Goal: Complete application form: Complete application form

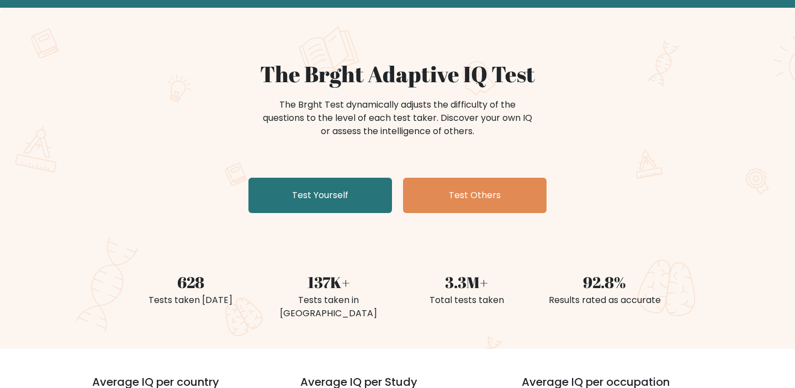
scroll to position [47, 0]
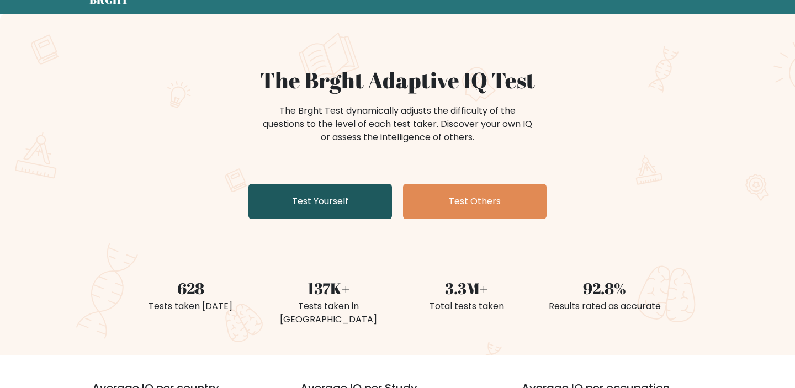
click at [351, 184] on link "Test Yourself" at bounding box center [320, 201] width 144 height 35
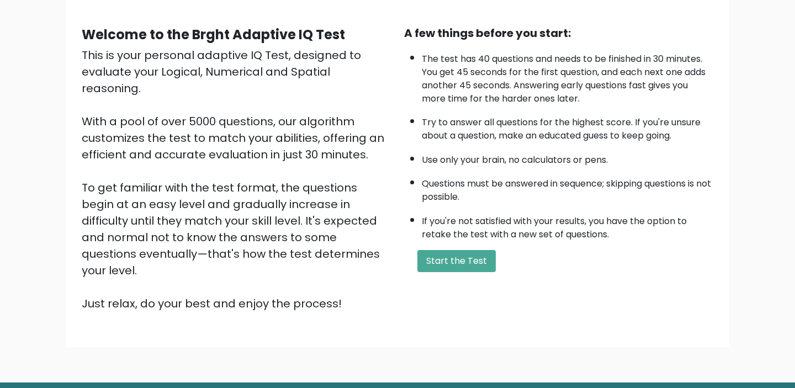
scroll to position [92, 0]
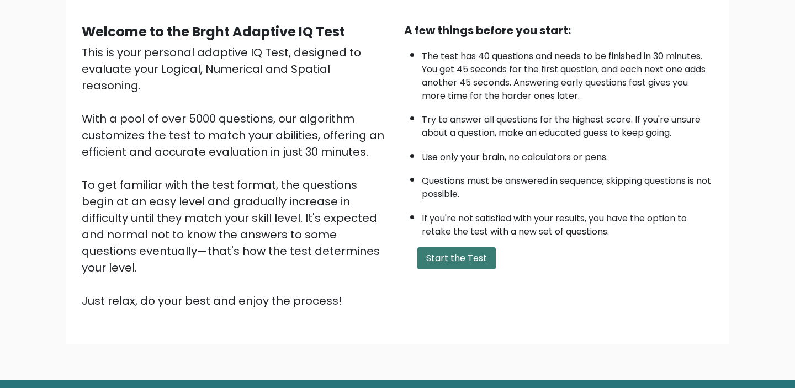
click at [437, 258] on button "Start the Test" at bounding box center [456, 258] width 78 height 22
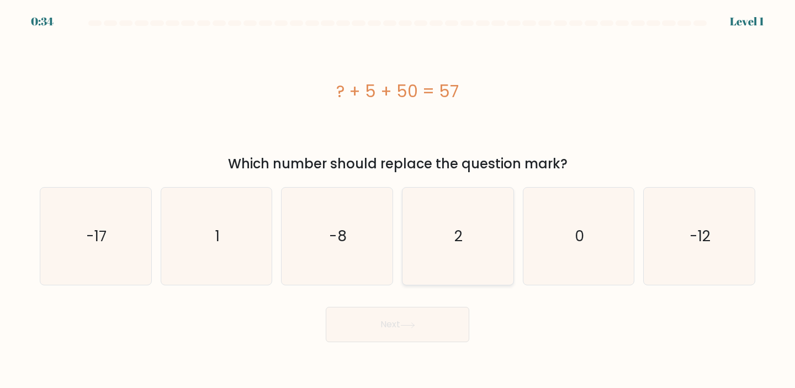
click at [466, 220] on icon "2" at bounding box center [458, 237] width 98 height 98
click at [398, 200] on input "d. 2" at bounding box center [398, 197] width 1 height 6
radio input "true"
click at [399, 315] on button "Next" at bounding box center [398, 324] width 144 height 35
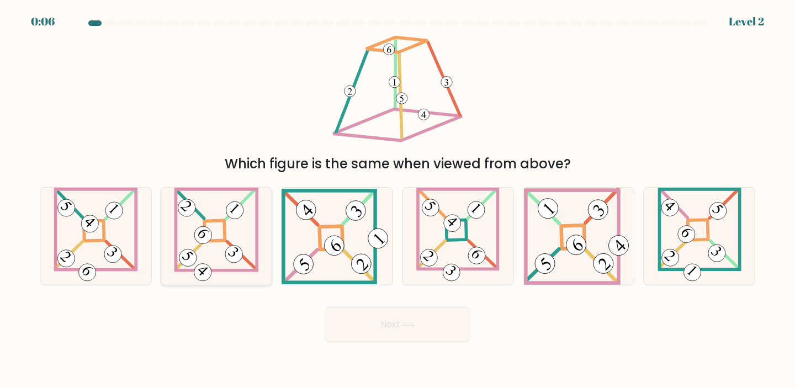
click at [233, 224] on icon at bounding box center [216, 237] width 85 height 98
click at [398, 200] on input "b." at bounding box center [398, 197] width 1 height 6
radio input "true"
click at [375, 325] on button "Next" at bounding box center [398, 324] width 144 height 35
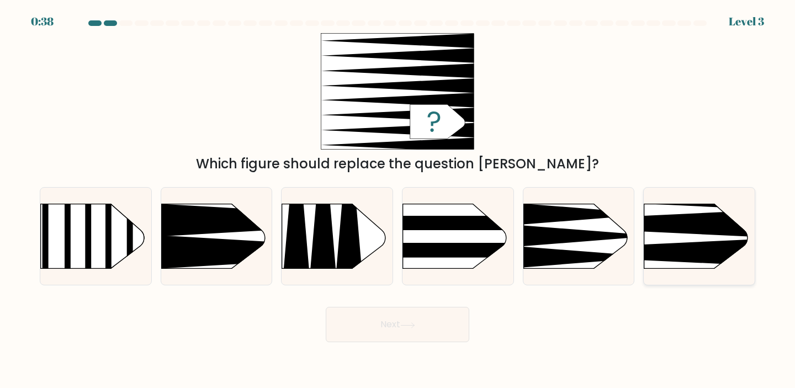
click at [671, 236] on rect at bounding box center [620, 179] width 288 height 219
click at [398, 200] on input "f." at bounding box center [398, 197] width 1 height 6
radio input "true"
click at [389, 321] on button "Next" at bounding box center [398, 324] width 144 height 35
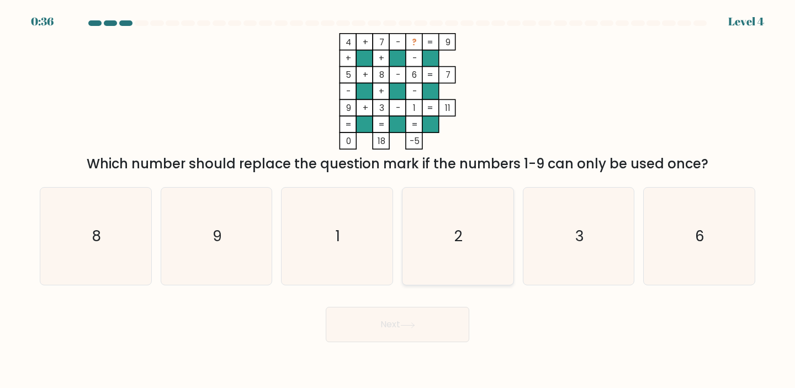
click at [452, 226] on icon "2" at bounding box center [458, 237] width 98 height 98
click at [398, 200] on input "d. 2" at bounding box center [398, 197] width 1 height 6
radio input "true"
click at [396, 329] on button "Next" at bounding box center [398, 324] width 144 height 35
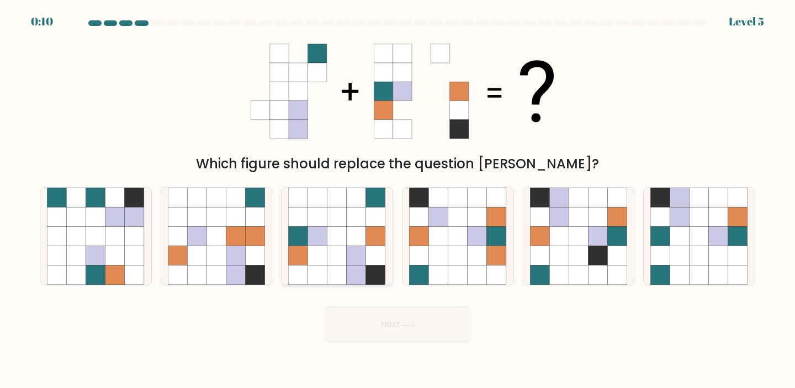
click at [321, 227] on icon at bounding box center [317, 236] width 19 height 19
click at [398, 200] on input "c." at bounding box center [398, 197] width 1 height 6
radio input "true"
click at [361, 320] on div "Next" at bounding box center [397, 321] width 729 height 44
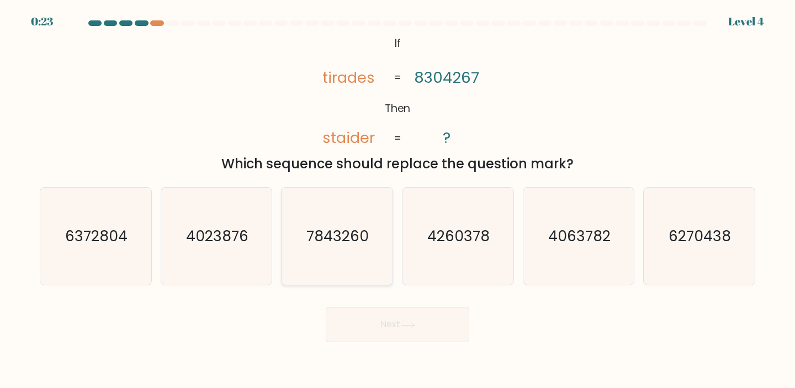
click at [385, 232] on icon "7843260" at bounding box center [337, 237] width 98 height 98
click at [398, 200] on input "c. 7843260" at bounding box center [398, 197] width 1 height 6
radio input "true"
click at [383, 322] on button "Next" at bounding box center [398, 324] width 144 height 35
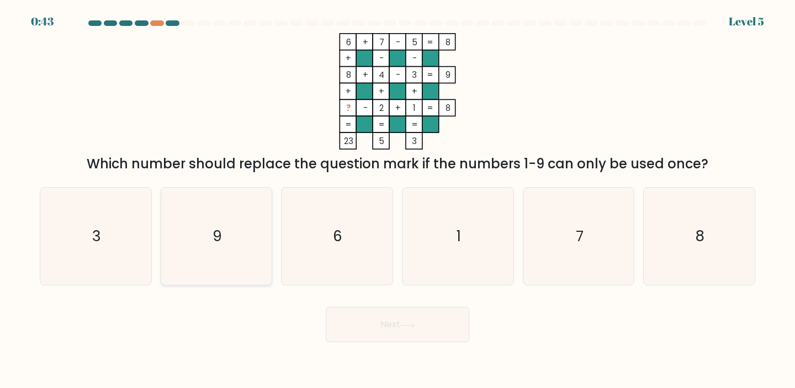
click at [223, 217] on icon "9" at bounding box center [217, 237] width 98 height 98
click at [398, 200] on input "b. 9" at bounding box center [398, 197] width 1 height 6
radio input "true"
click at [385, 332] on button "Next" at bounding box center [398, 324] width 144 height 35
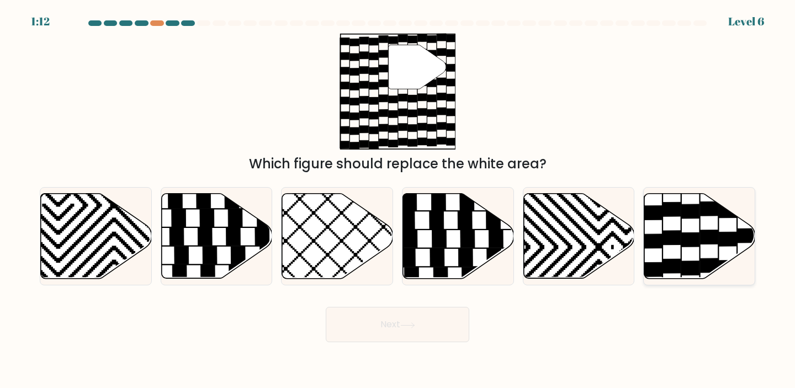
click at [677, 220] on icon at bounding box center [699, 235] width 111 height 85
click at [398, 200] on input "f." at bounding box center [398, 197] width 1 height 6
radio input "true"
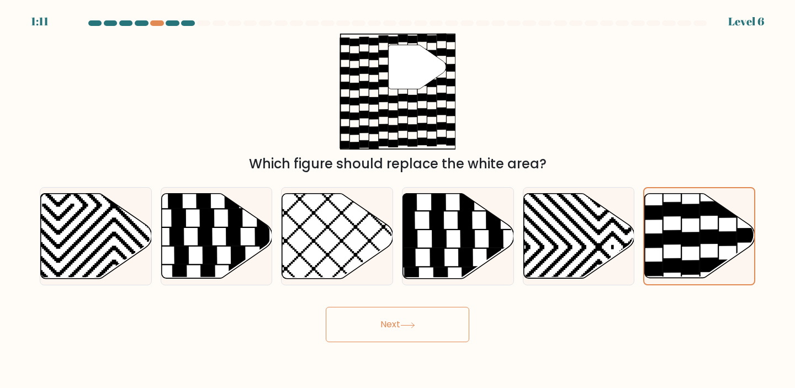
click at [412, 316] on button "Next" at bounding box center [398, 324] width 144 height 35
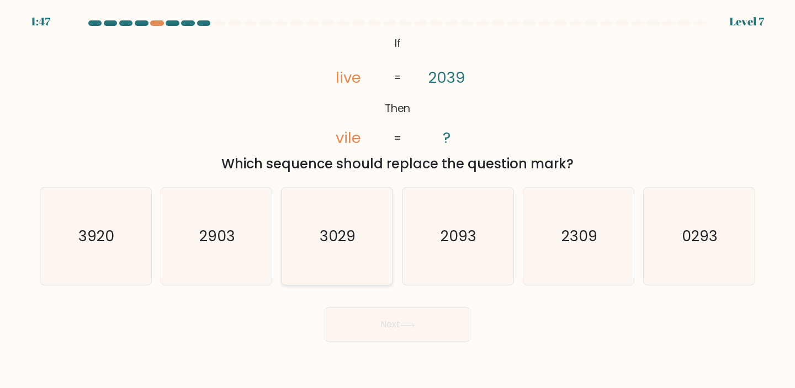
click at [340, 243] on text "3029" at bounding box center [338, 236] width 36 height 20
click at [398, 200] on input "c. 3029" at bounding box center [398, 197] width 1 height 6
radio input "true"
click at [348, 318] on button "Next" at bounding box center [398, 324] width 144 height 35
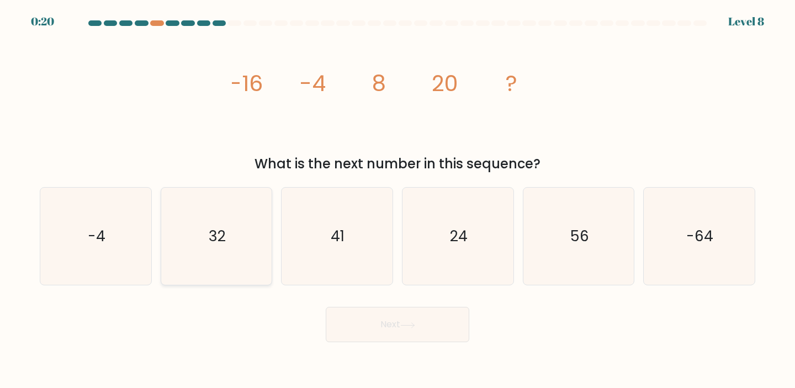
click at [241, 248] on icon "32" at bounding box center [217, 237] width 98 height 98
click at [398, 200] on input "b. 32" at bounding box center [398, 197] width 1 height 6
radio input "true"
click at [357, 316] on button "Next" at bounding box center [398, 324] width 144 height 35
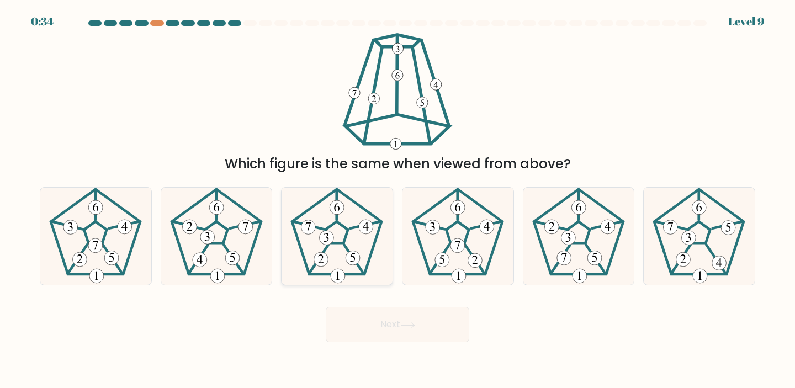
click at [338, 234] on icon at bounding box center [337, 237] width 98 height 98
click at [398, 200] on input "c." at bounding box center [398, 197] width 1 height 6
radio input "true"
click at [364, 329] on button "Next" at bounding box center [398, 324] width 144 height 35
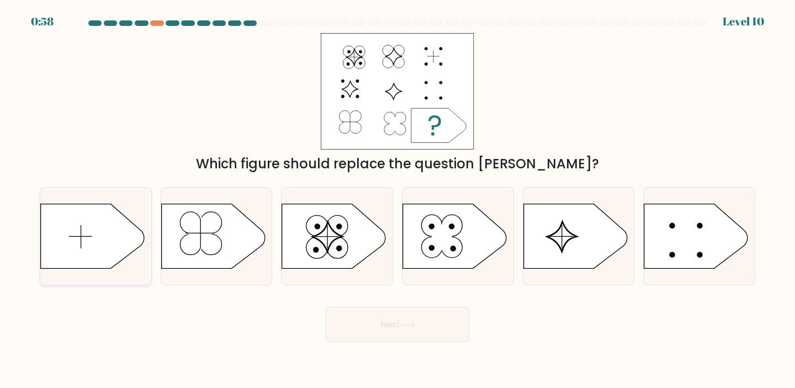
click at [82, 236] on line at bounding box center [80, 236] width 23 height 0
click at [398, 200] on input "a." at bounding box center [398, 197] width 1 height 6
radio input "true"
click at [385, 319] on button "Next" at bounding box center [398, 324] width 144 height 35
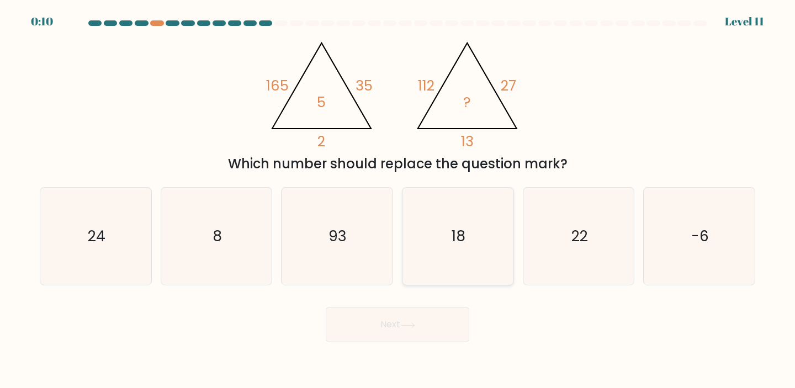
click at [462, 243] on text "18" at bounding box center [459, 236] width 14 height 20
click at [398, 200] on input "d. 18" at bounding box center [398, 197] width 1 height 6
radio input "true"
click at [341, 325] on button "Next" at bounding box center [398, 324] width 144 height 35
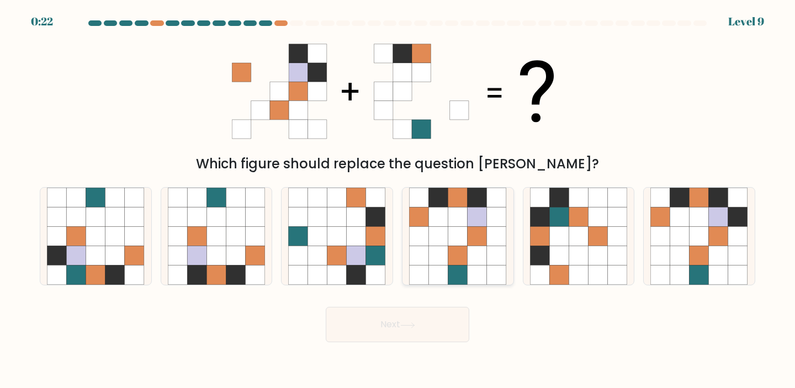
click at [443, 215] on icon at bounding box center [438, 216] width 19 height 19
click at [398, 200] on input "d." at bounding box center [398, 197] width 1 height 6
radio input "true"
click at [397, 313] on button "Next" at bounding box center [398, 324] width 144 height 35
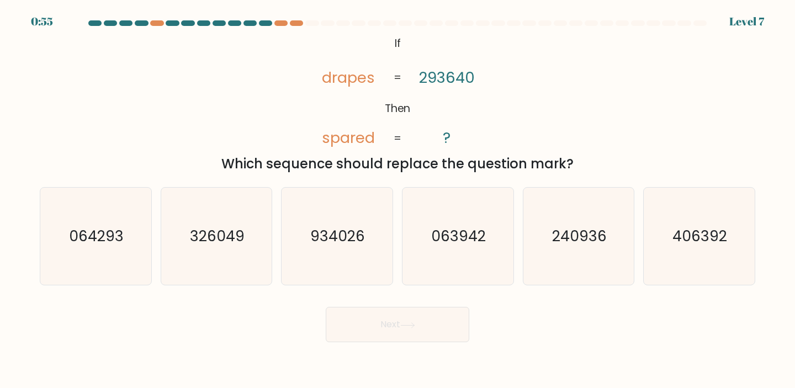
click at [372, 287] on form "If ?" at bounding box center [397, 181] width 795 height 322
click at [107, 235] on text "064293" at bounding box center [97, 236] width 55 height 20
click at [398, 200] on input "a. 064293" at bounding box center [398, 197] width 1 height 6
radio input "true"
click at [351, 323] on button "Next" at bounding box center [398, 324] width 144 height 35
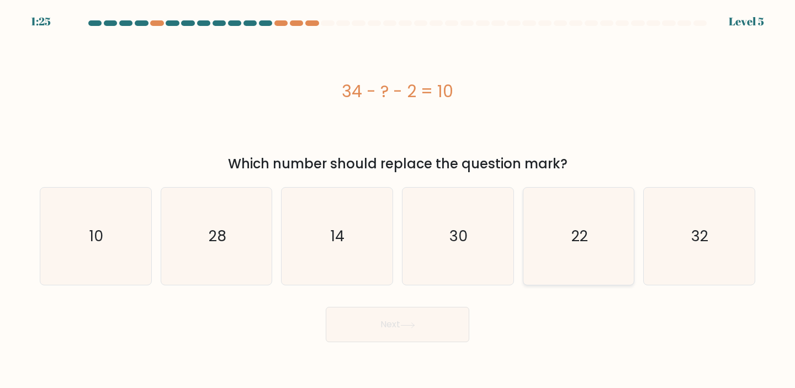
click at [541, 222] on icon "22" at bounding box center [579, 237] width 98 height 98
click at [398, 200] on input "e. 22" at bounding box center [398, 197] width 1 height 6
radio input "true"
click at [385, 322] on button "Next" at bounding box center [398, 324] width 144 height 35
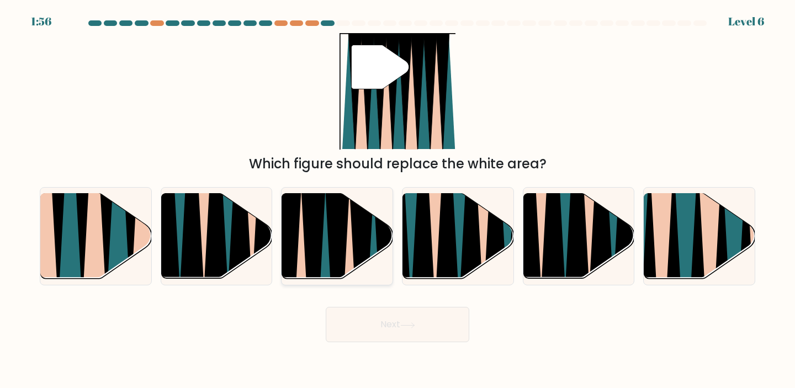
click at [317, 221] on icon at bounding box center [313, 283] width 25 height 222
click at [398, 200] on input "c." at bounding box center [398, 197] width 1 height 6
radio input "true"
click at [354, 323] on button "Next" at bounding box center [398, 324] width 144 height 35
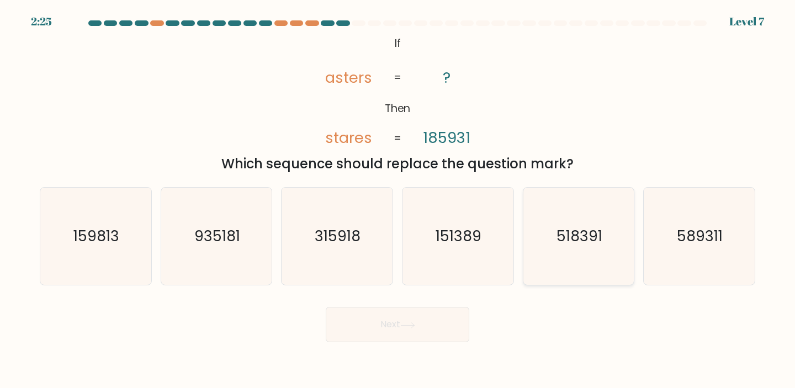
click at [561, 259] on icon "518391" at bounding box center [579, 237] width 98 height 98
click at [398, 200] on input "e. 518391" at bounding box center [398, 197] width 1 height 6
radio input "true"
click at [392, 326] on button "Next" at bounding box center [398, 324] width 144 height 35
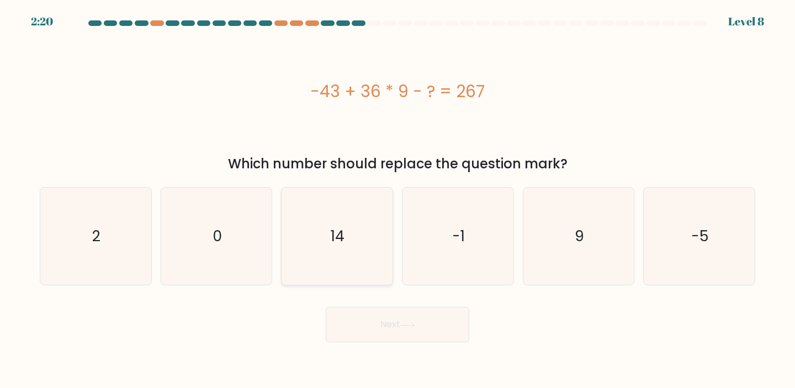
click at [308, 209] on icon "14" at bounding box center [337, 237] width 98 height 98
click at [398, 200] on input "c. 14" at bounding box center [398, 197] width 1 height 6
radio input "true"
click at [391, 322] on button "Next" at bounding box center [398, 324] width 144 height 35
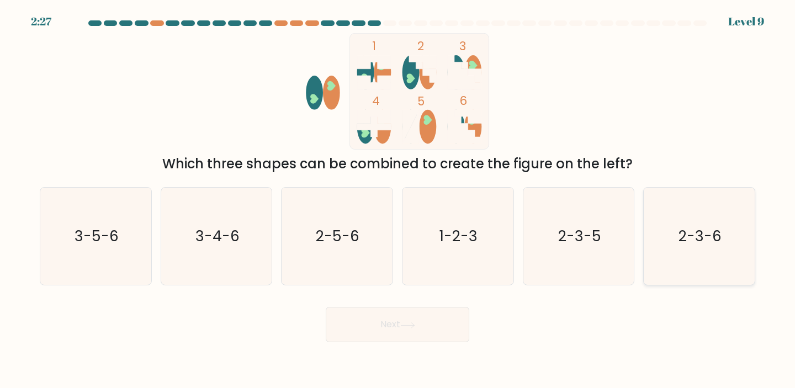
click at [688, 219] on icon "2-3-6" at bounding box center [699, 237] width 98 height 98
click at [398, 200] on input "f. 2-3-6" at bounding box center [398, 197] width 1 height 6
radio input "true"
click at [388, 327] on button "Next" at bounding box center [398, 324] width 144 height 35
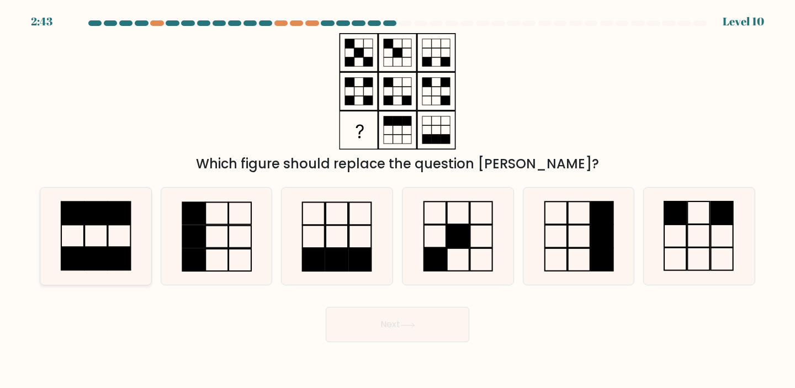
click at [82, 239] on icon at bounding box center [96, 237] width 98 height 98
click at [398, 200] on input "a." at bounding box center [398, 197] width 1 height 6
radio input "true"
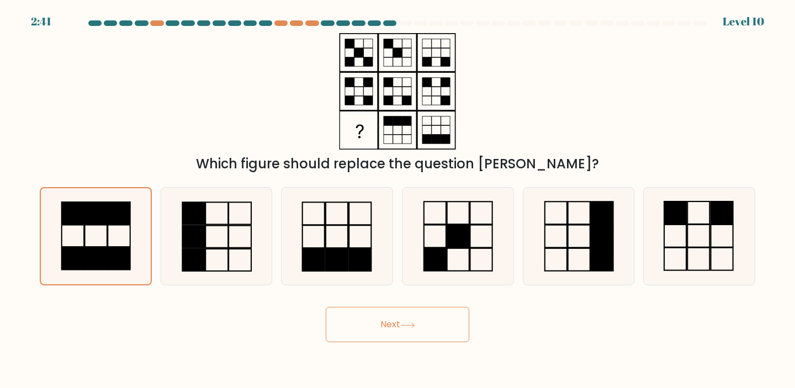
click at [372, 327] on button "Next" at bounding box center [398, 324] width 144 height 35
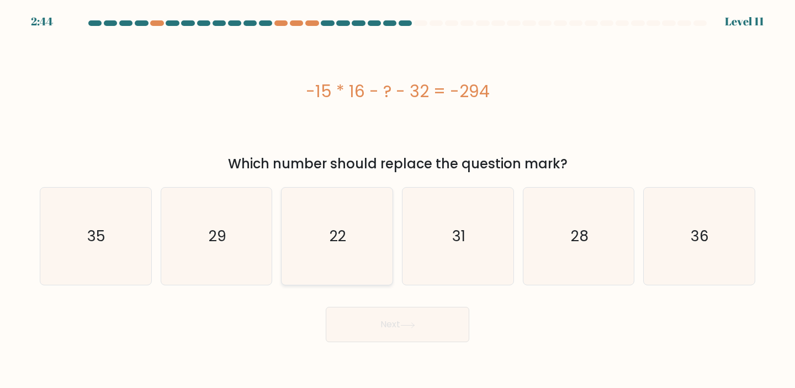
click at [311, 233] on icon "22" at bounding box center [337, 237] width 98 height 98
click at [398, 200] on input "c. 22" at bounding box center [398, 197] width 1 height 6
radio input "true"
click at [453, 322] on button "Next" at bounding box center [398, 324] width 144 height 35
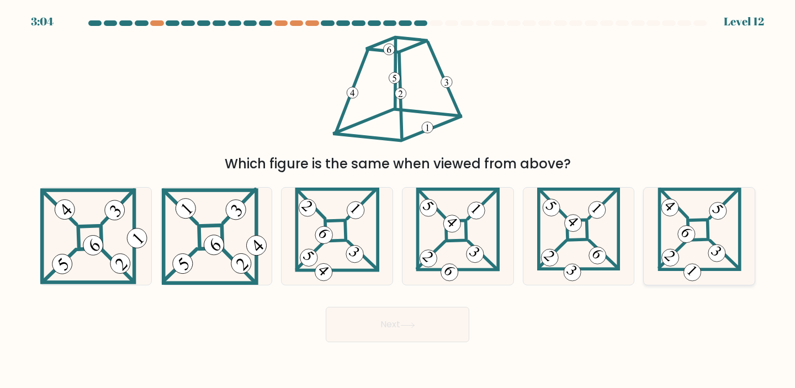
click at [688, 236] on 871 at bounding box center [686, 234] width 24 height 24
click at [398, 200] on input "f." at bounding box center [398, 197] width 1 height 6
radio input "true"
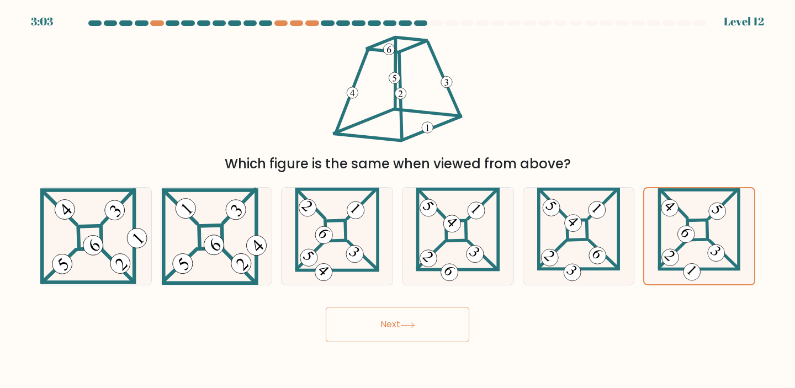
click at [425, 322] on button "Next" at bounding box center [398, 324] width 144 height 35
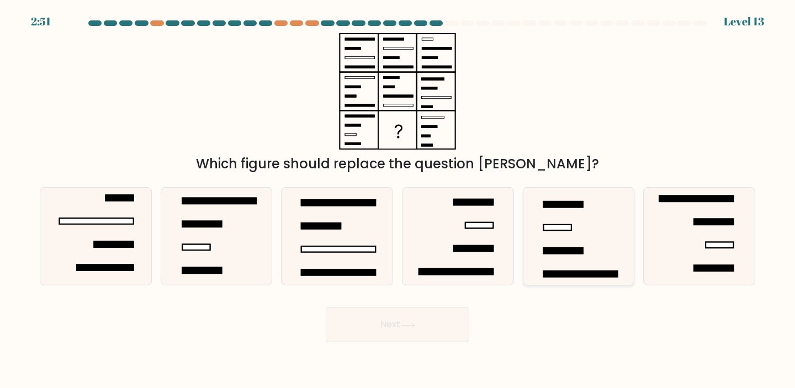
click at [575, 235] on icon at bounding box center [579, 237] width 98 height 98
click at [398, 200] on input "e." at bounding box center [398, 197] width 1 height 6
radio input "true"
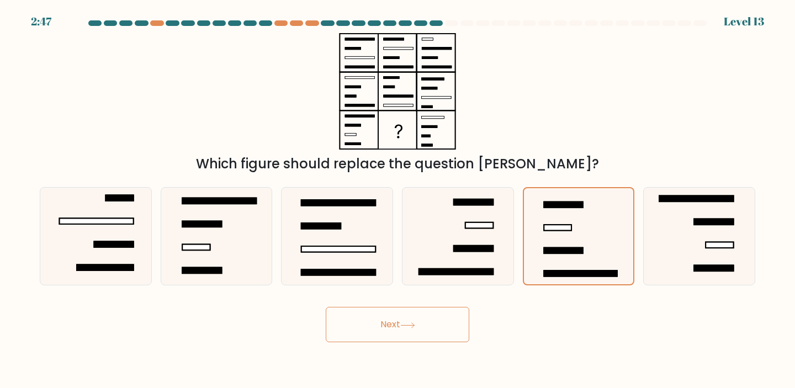
click at [431, 325] on button "Next" at bounding box center [398, 324] width 144 height 35
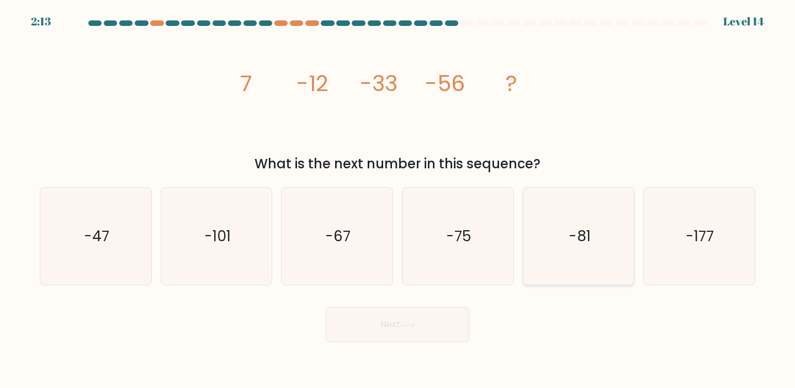
click at [556, 209] on icon "-81" at bounding box center [579, 237] width 98 height 98
click at [398, 200] on input "e. -81" at bounding box center [398, 197] width 1 height 6
radio input "true"
click at [427, 325] on button "Next" at bounding box center [398, 324] width 144 height 35
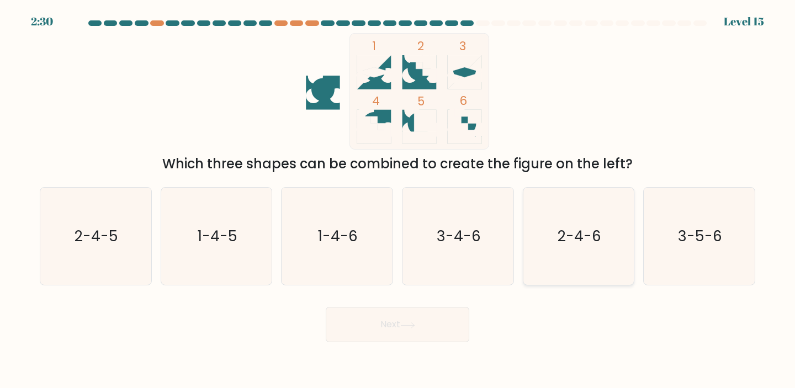
click at [579, 250] on icon "2-4-6" at bounding box center [579, 237] width 98 height 98
click at [398, 200] on input "e. 2-4-6" at bounding box center [398, 197] width 1 height 6
radio input "true"
click at [415, 322] on icon at bounding box center [407, 325] width 15 height 6
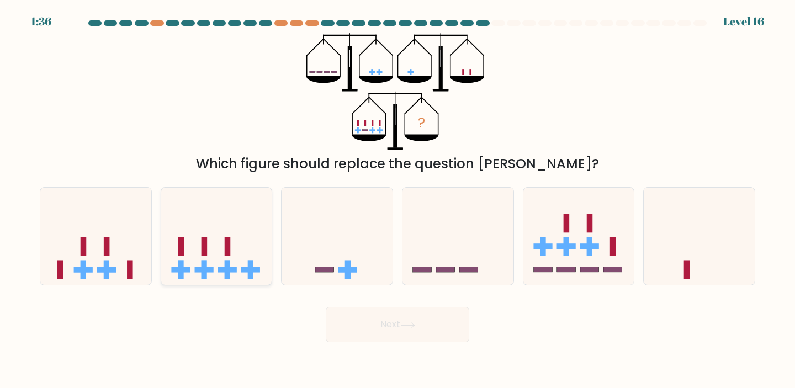
click at [239, 237] on icon at bounding box center [216, 236] width 111 height 92
click at [398, 200] on input "b." at bounding box center [398, 197] width 1 height 6
radio input "true"
click at [394, 326] on button "Next" at bounding box center [398, 324] width 144 height 35
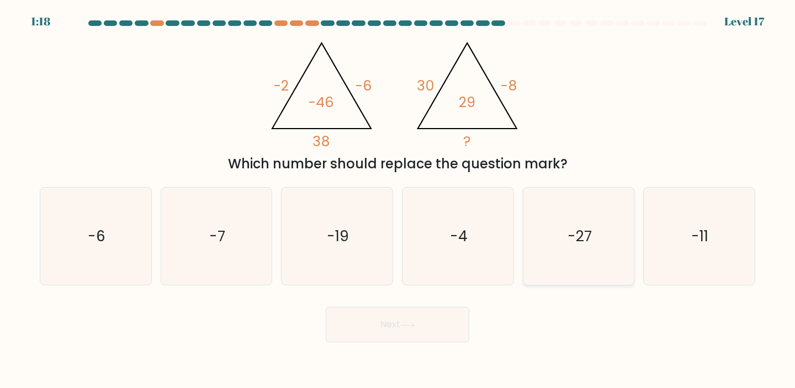
click at [562, 242] on icon "-27" at bounding box center [579, 237] width 98 height 98
click at [398, 200] on input "e. -27" at bounding box center [398, 197] width 1 height 6
radio input "true"
click at [435, 327] on button "Next" at bounding box center [398, 324] width 144 height 35
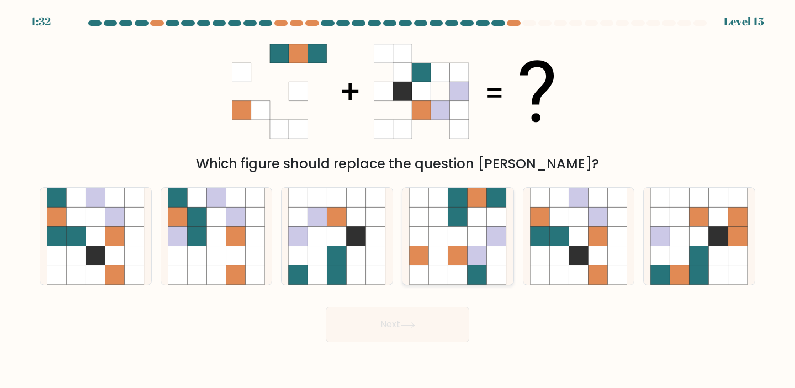
click at [470, 241] on icon at bounding box center [477, 236] width 19 height 19
click at [398, 200] on input "d." at bounding box center [398, 197] width 1 height 6
radio input "true"
click at [405, 320] on button "Next" at bounding box center [398, 324] width 144 height 35
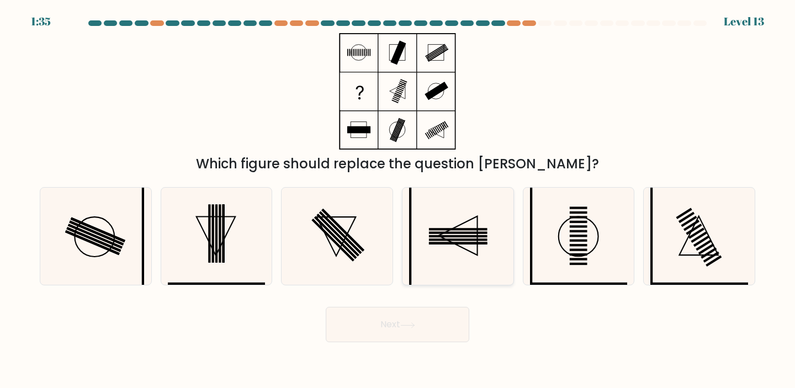
click at [485, 230] on rect at bounding box center [458, 229] width 59 height 2
click at [398, 200] on input "d." at bounding box center [398, 197] width 1 height 6
radio input "true"
click at [417, 319] on button "Next" at bounding box center [398, 324] width 144 height 35
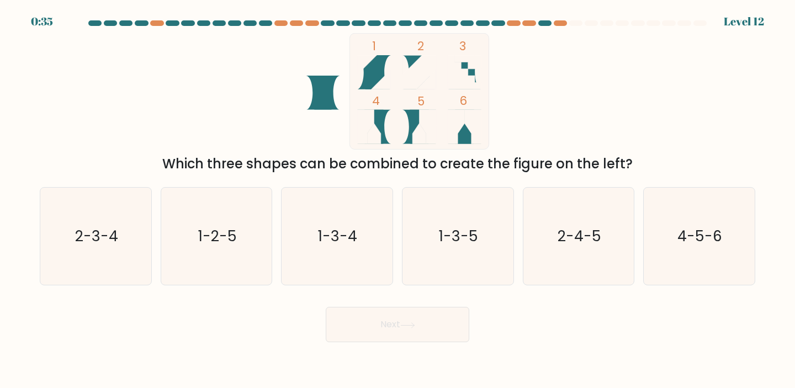
click at [283, 125] on icon "1 2 3 4 5 6" at bounding box center [397, 91] width 297 height 116
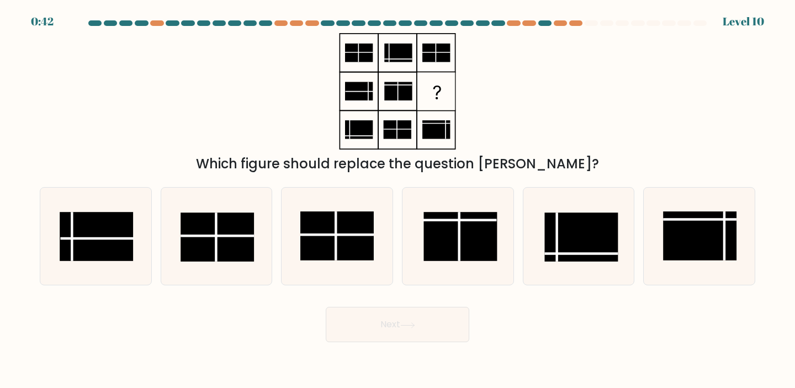
click at [548, 313] on div "Next" at bounding box center [397, 321] width 729 height 44
click at [572, 242] on rect at bounding box center [580, 237] width 73 height 49
click at [398, 200] on input "e." at bounding box center [398, 197] width 1 height 6
radio input "true"
click at [410, 330] on button "Next" at bounding box center [398, 324] width 144 height 35
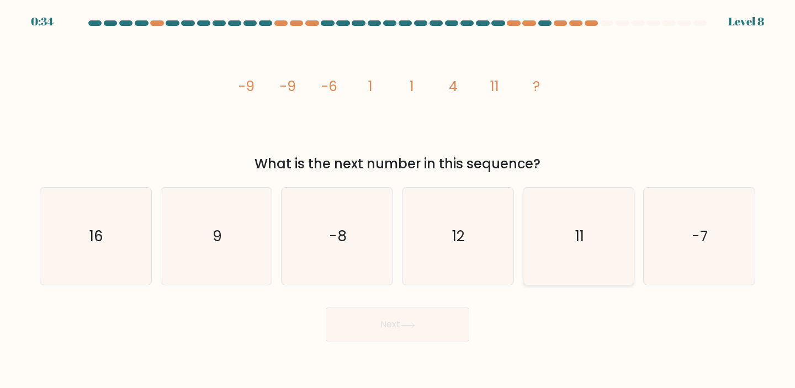
click at [599, 225] on icon "11" at bounding box center [579, 237] width 98 height 98
click at [398, 200] on input "e. 11" at bounding box center [398, 197] width 1 height 6
radio input "true"
click at [435, 329] on button "Next" at bounding box center [398, 324] width 144 height 35
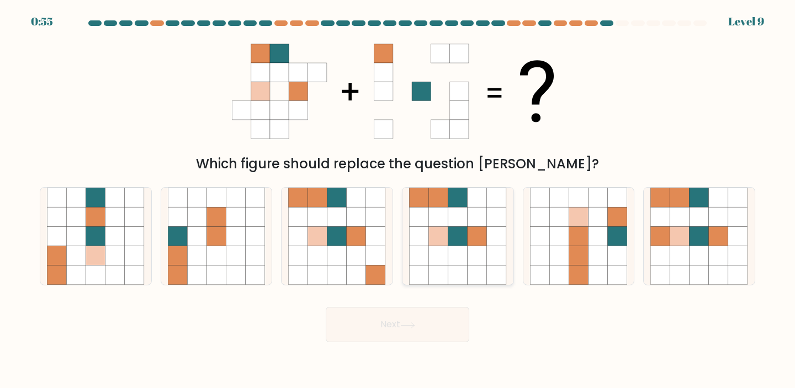
click at [468, 224] on icon at bounding box center [477, 216] width 19 height 19
click at [398, 200] on input "d." at bounding box center [398, 197] width 1 height 6
radio input "true"
click at [400, 332] on button "Next" at bounding box center [398, 324] width 144 height 35
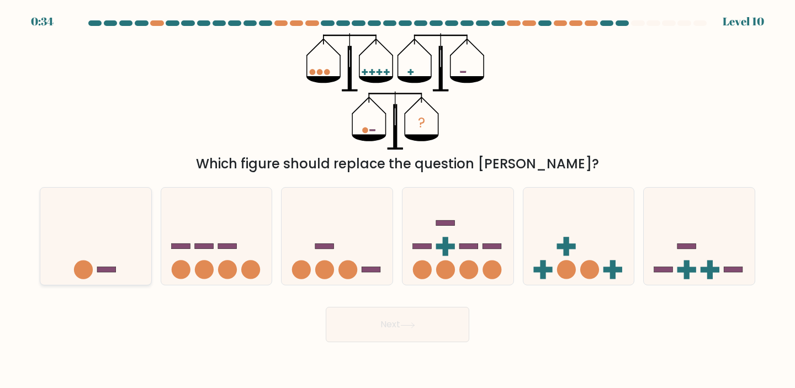
click at [86, 263] on circle at bounding box center [83, 270] width 19 height 19
click at [398, 200] on input "a." at bounding box center [398, 197] width 1 height 6
radio input "true"
click at [350, 326] on button "Next" at bounding box center [398, 324] width 144 height 35
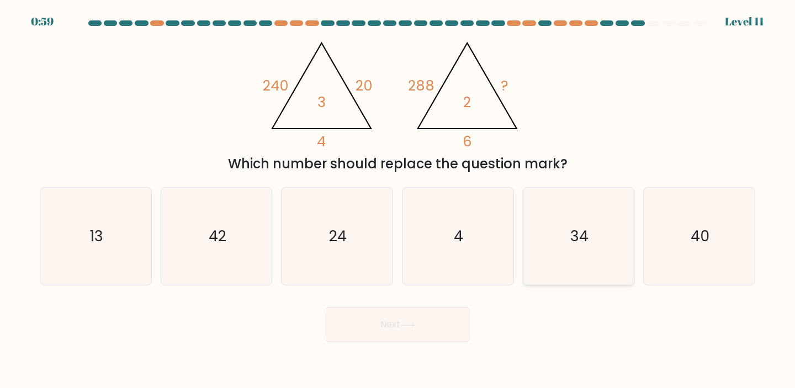
click at [565, 231] on icon "34" at bounding box center [579, 237] width 98 height 98
click at [398, 200] on input "e. 34" at bounding box center [398, 197] width 1 height 6
radio input "true"
click at [407, 325] on icon at bounding box center [407, 325] width 15 height 6
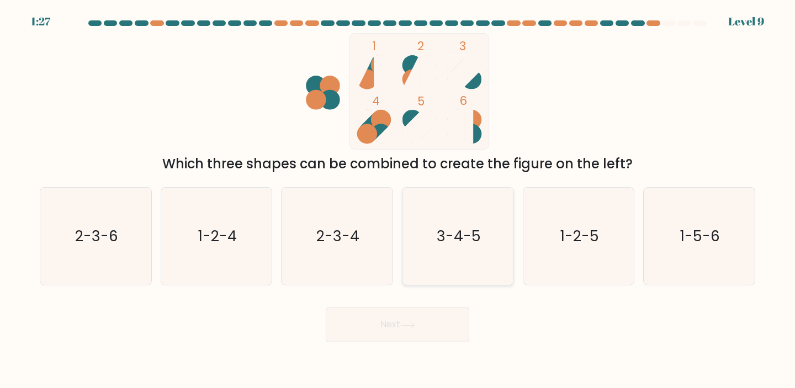
click at [458, 228] on text "3-4-5" at bounding box center [459, 236] width 44 height 20
click at [398, 200] on input "d. 3-4-5" at bounding box center [398, 197] width 1 height 6
radio input "true"
click at [407, 325] on icon at bounding box center [407, 325] width 15 height 6
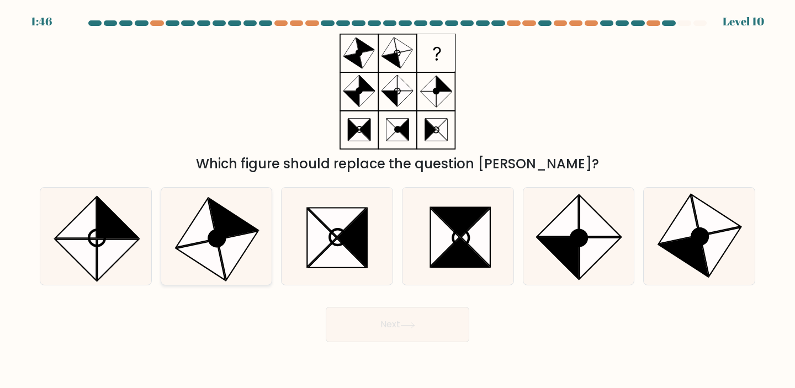
click at [223, 230] on icon at bounding box center [233, 218] width 49 height 40
click at [398, 200] on input "b." at bounding box center [398, 197] width 1 height 6
radio input "true"
click at [380, 326] on button "Next" at bounding box center [398, 324] width 144 height 35
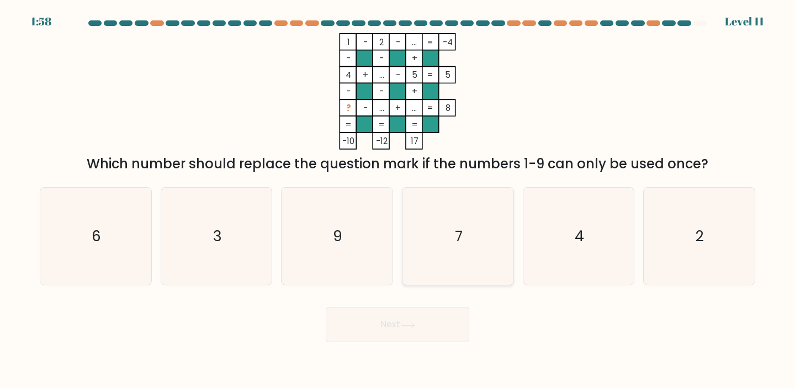
click at [455, 229] on text "7" at bounding box center [459, 236] width 8 height 20
click at [398, 200] on input "d. 7" at bounding box center [398, 197] width 1 height 6
radio input "true"
click at [401, 328] on button "Next" at bounding box center [398, 324] width 144 height 35
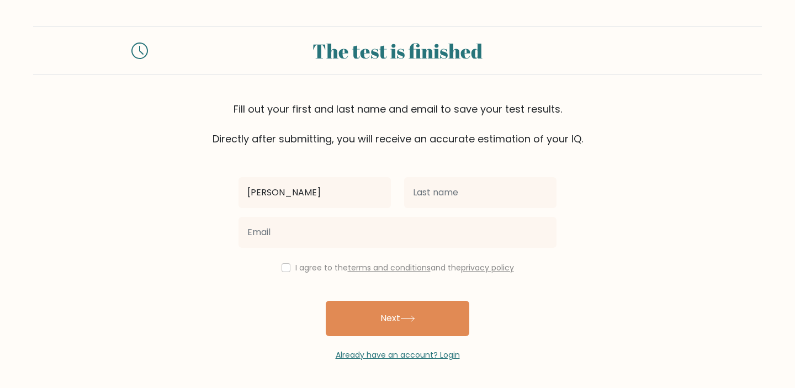
type input "[PERSON_NAME]"
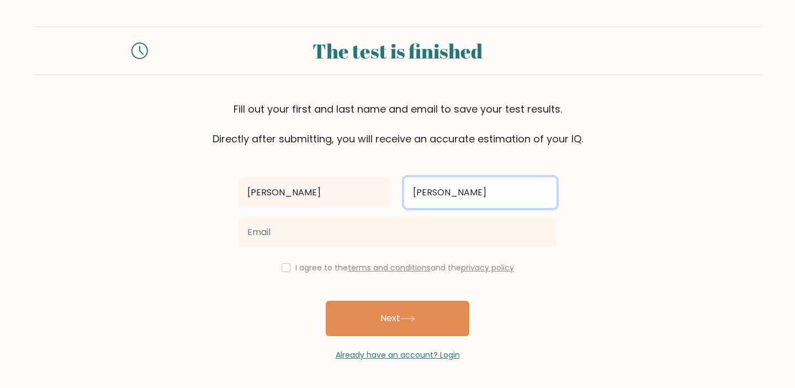
type input "[PERSON_NAME]"
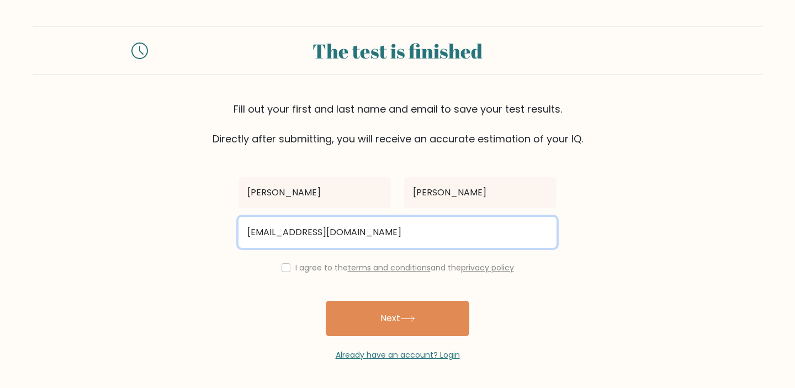
type input "[EMAIL_ADDRESS][DOMAIN_NAME]"
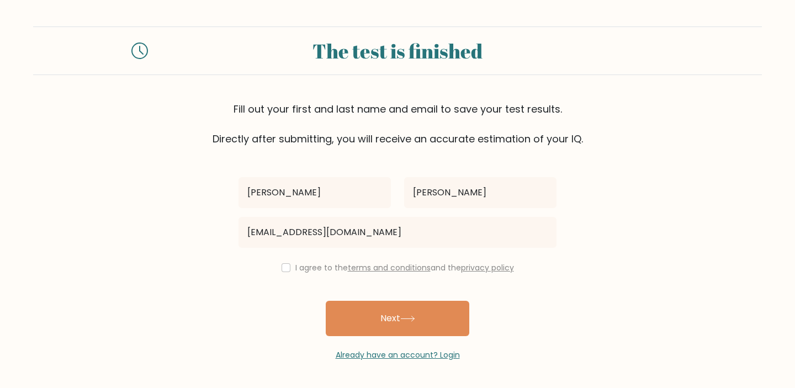
click at [288, 269] on div "I agree to the terms and conditions and the privacy policy" at bounding box center [397, 267] width 331 height 13
click at [284, 267] on input "checkbox" at bounding box center [286, 267] width 9 height 9
checkbox input "true"
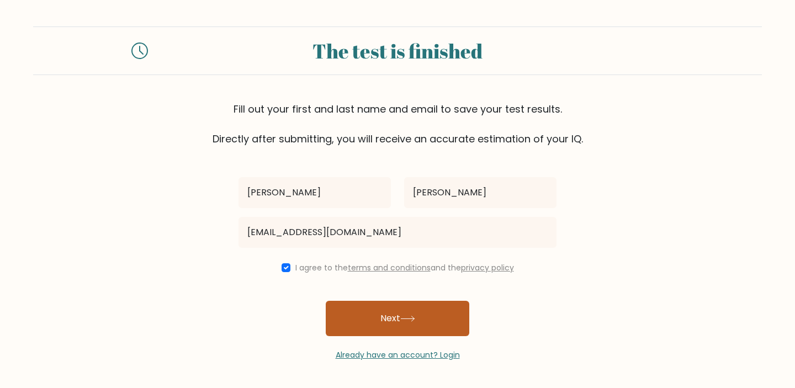
click at [359, 310] on button "Next" at bounding box center [398, 318] width 144 height 35
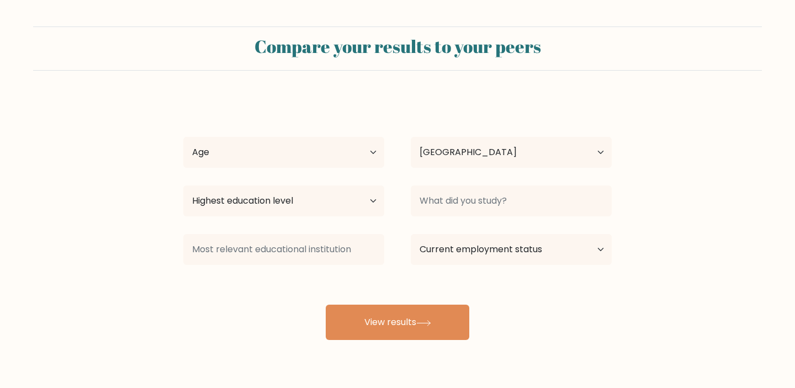
select select "US"
click at [359, 149] on select "Age Under 18 years old 18-24 years old 25-34 years old 35-44 years old 45-54 ye…" at bounding box center [283, 152] width 201 height 31
select select "35_44"
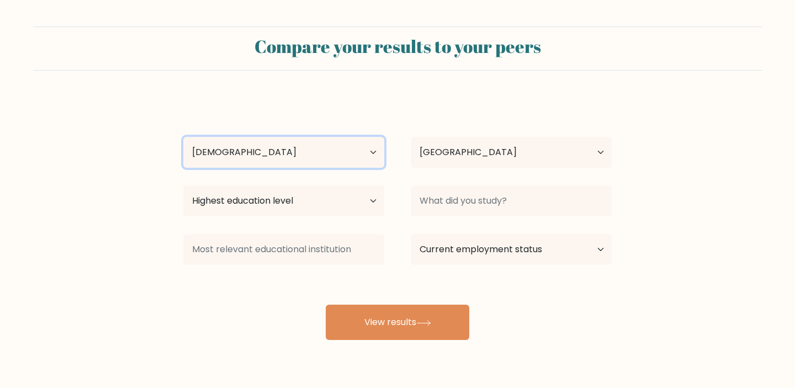
click at [183, 137] on select "Age Under 18 years old 18-24 years old 25-34 years old 35-44 years old 45-54 ye…" at bounding box center [283, 152] width 201 height 31
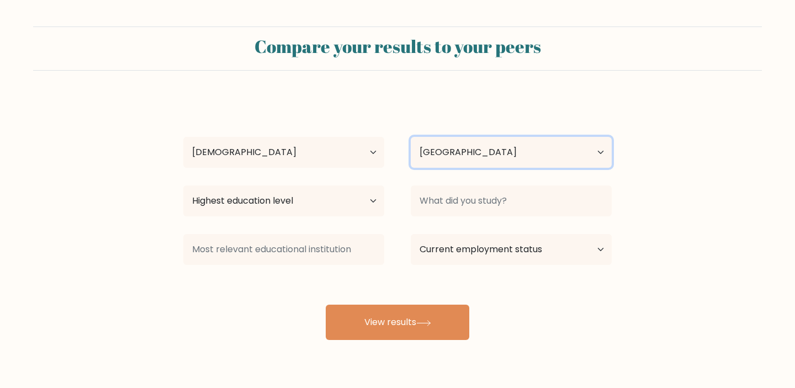
click at [448, 141] on select "Country Afghanistan Albania Algeria American Samoa Andorra Angola Anguilla Anta…" at bounding box center [511, 152] width 201 height 31
select select "DE"
click at [411, 137] on select "Country Afghanistan Albania Algeria American Samoa Andorra Angola Anguilla Anta…" at bounding box center [511, 152] width 201 height 31
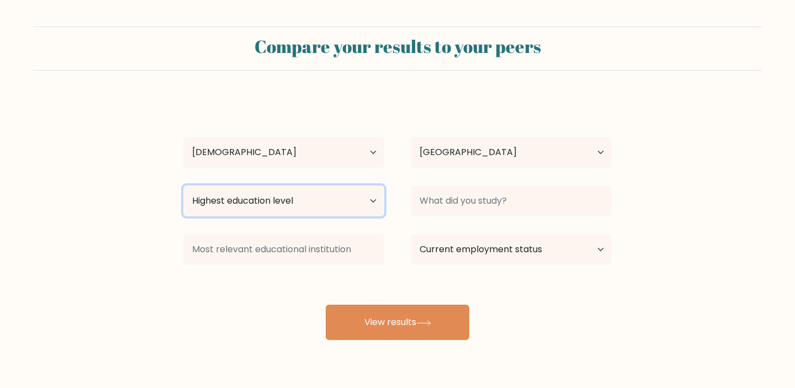
click at [309, 200] on select "Highest education level No schooling Primary Lower Secondary Upper Secondary Oc…" at bounding box center [283, 201] width 201 height 31
select select "masters_degree"
click at [183, 186] on select "Highest education level No schooling Primary Lower Secondary Upper Secondary Oc…" at bounding box center [283, 201] width 201 height 31
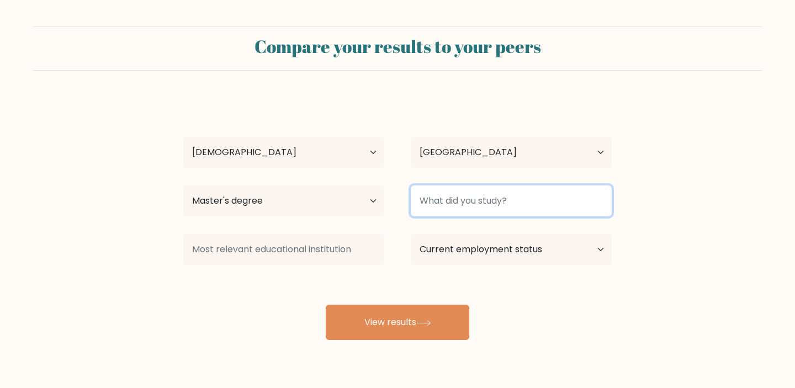
click at [430, 202] on input at bounding box center [511, 201] width 201 height 31
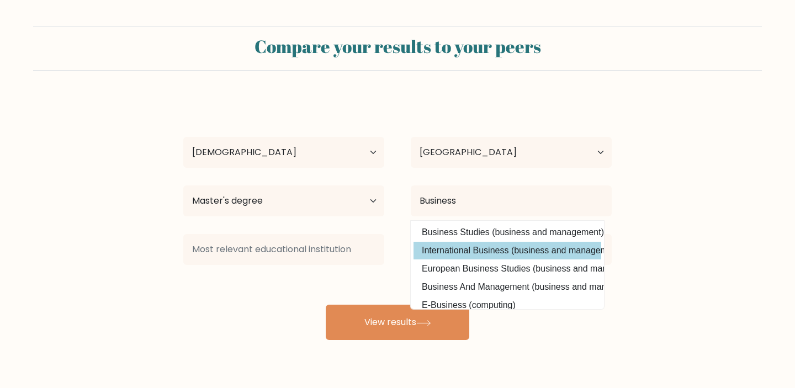
click at [436, 250] on option "International Business (business and management)" at bounding box center [508, 251] width 188 height 18
type input "International Business"
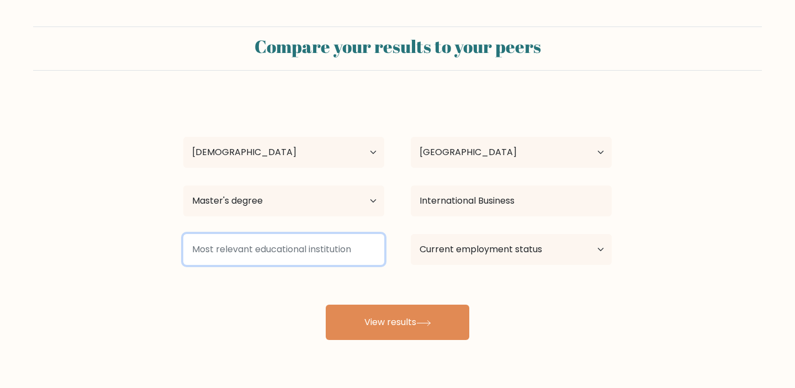
click at [324, 251] on input at bounding box center [283, 249] width 201 height 31
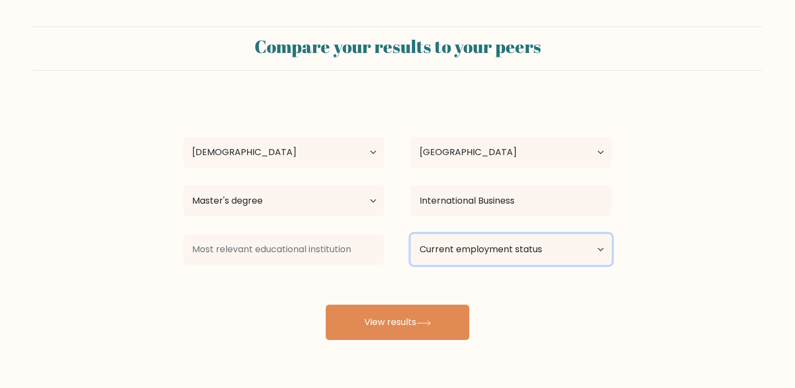
click at [439, 251] on select "Current employment status Employed Student Retired Other / prefer not to answer" at bounding box center [511, 249] width 201 height 31
select select "employed"
click at [411, 234] on select "Current employment status Employed Student Retired Other / prefer not to answer" at bounding box center [511, 249] width 201 height 31
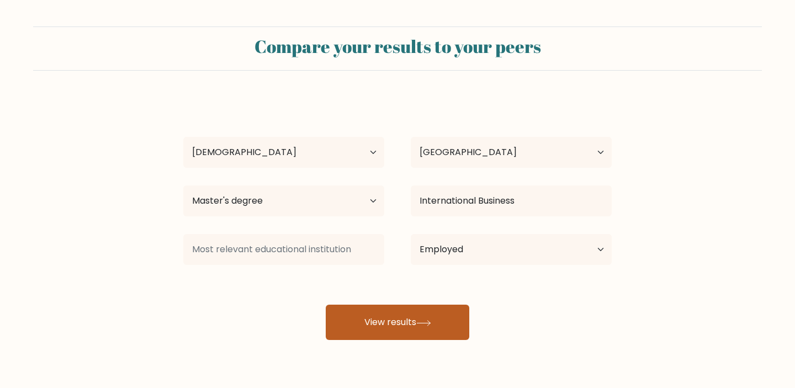
click at [412, 330] on div "Ruben Vela Age Under 18 years old 18-24 years old 25-34 years old 35-44 years o…" at bounding box center [398, 218] width 442 height 243
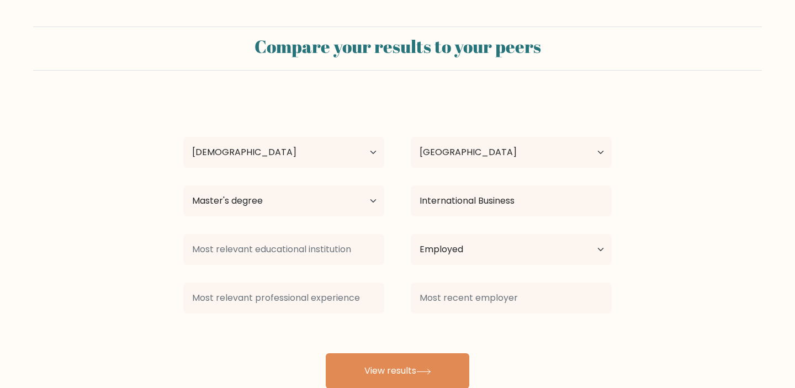
scroll to position [30, 0]
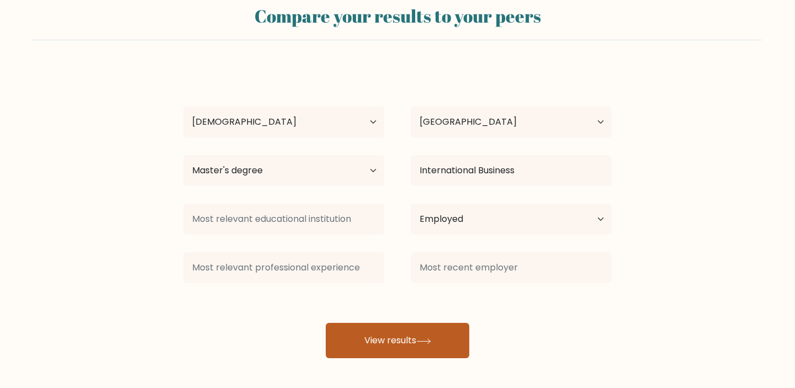
click at [386, 337] on button "View results" at bounding box center [398, 340] width 144 height 35
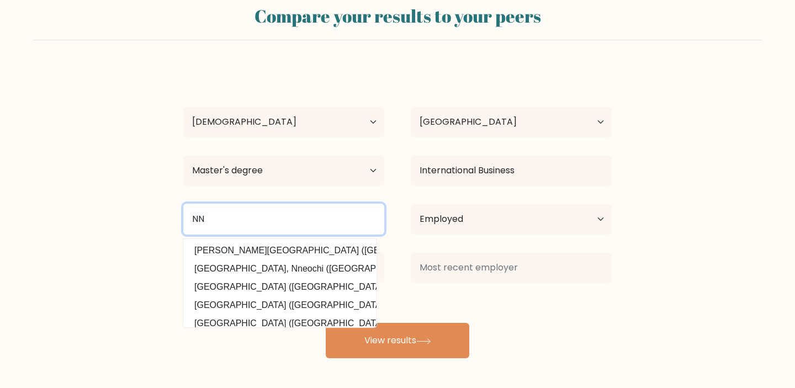
type input "NN"
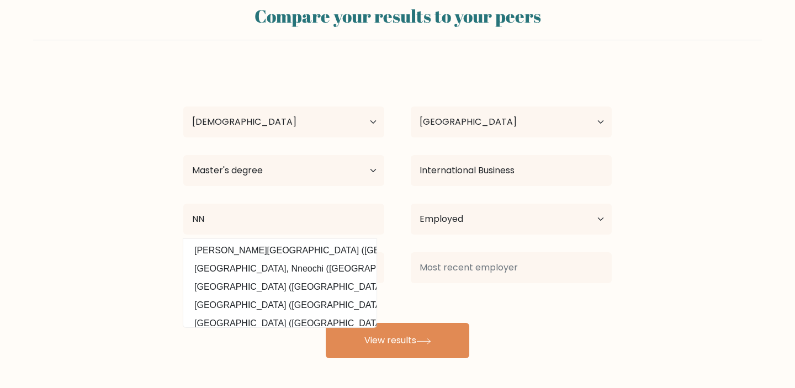
click at [399, 303] on div "Ruben Vela Age Under 18 years old 18-24 years old 25-34 years old 35-44 years o…" at bounding box center [398, 213] width 442 height 292
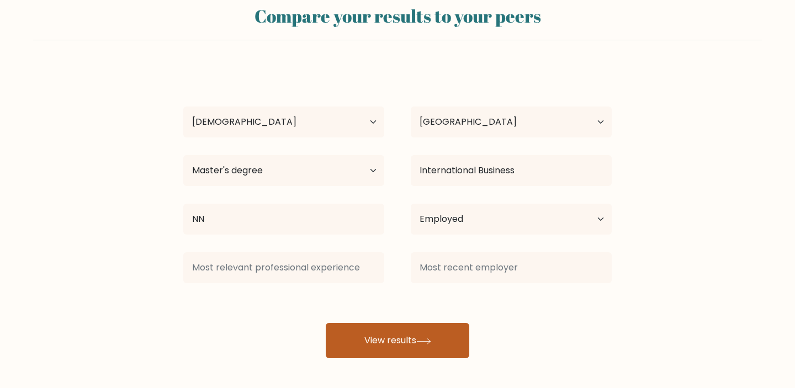
click at [377, 336] on button "View results" at bounding box center [398, 340] width 144 height 35
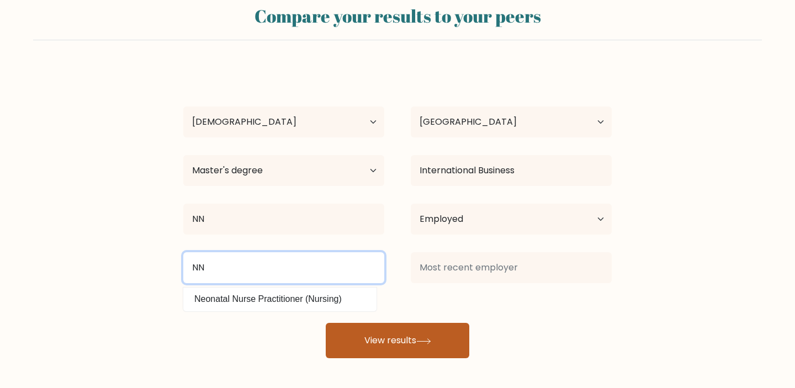
type input "NN"
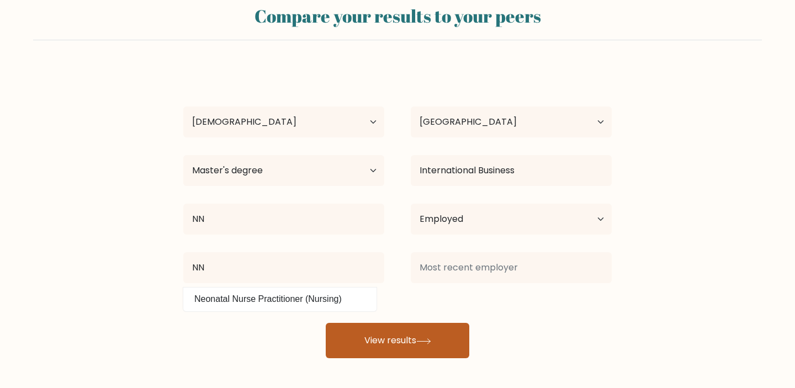
click at [380, 336] on button "View results" at bounding box center [398, 340] width 144 height 35
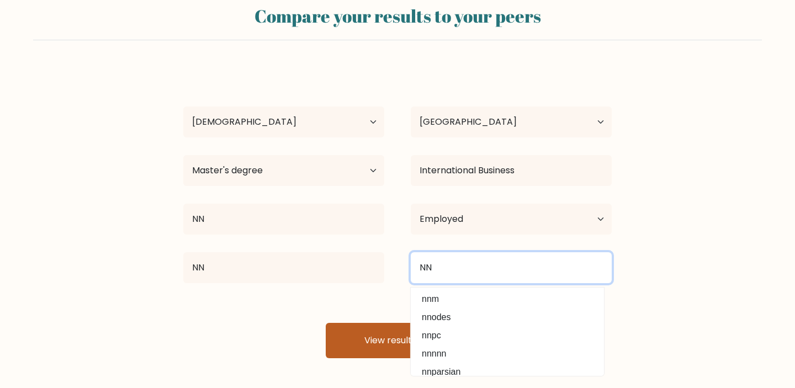
type input "NN"
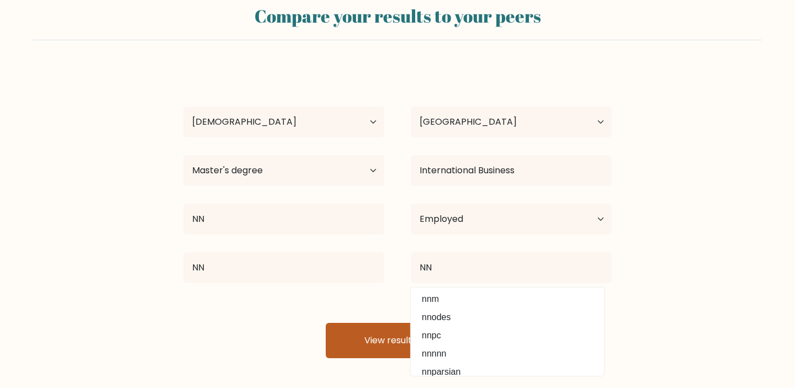
click at [377, 345] on button "View results" at bounding box center [398, 340] width 144 height 35
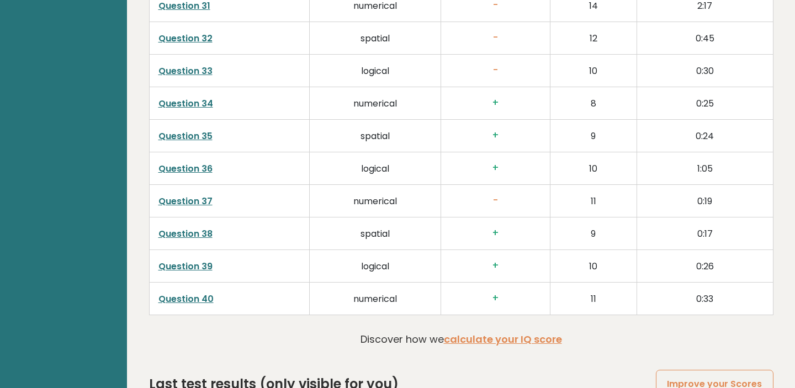
scroll to position [2760, 0]
